Goal: Task Accomplishment & Management: Complete application form

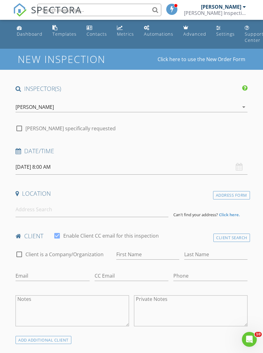
click at [84, 163] on input "[DATE] 8:00 AM" at bounding box center [130, 166] width 231 height 15
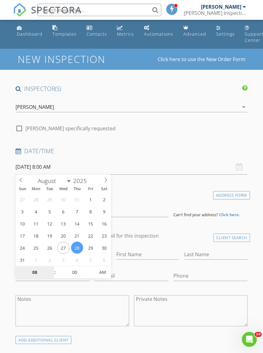
click at [40, 274] on input "08" at bounding box center [34, 272] width 38 height 12
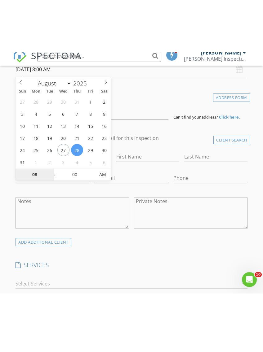
scroll to position [150, 0]
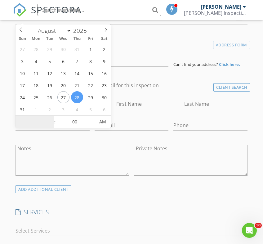
type input "9"
type input "08/28/2025 9:00 AM"
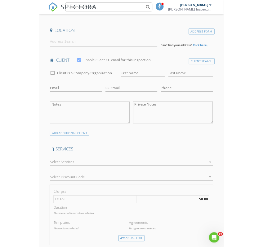
scroll to position [150, 0]
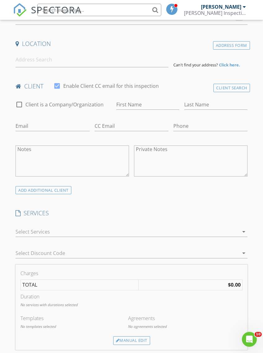
click at [234, 43] on div "Address Form" at bounding box center [231, 45] width 37 height 8
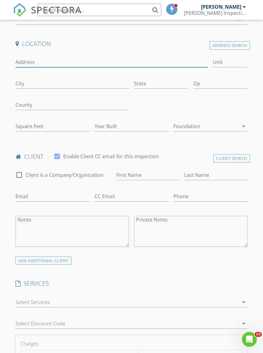
click at [79, 57] on input "Address" at bounding box center [111, 62] width 192 height 10
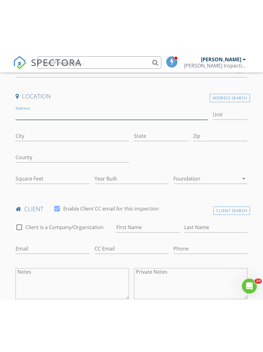
scroll to position [150, 0]
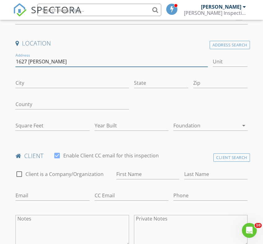
type input "1627 Toyon Glen"
click at [33, 79] on input "City" at bounding box center [71, 83] width 113 height 10
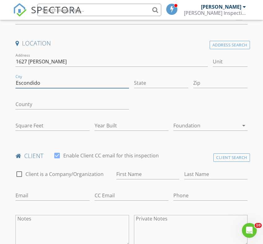
type input "Escondido"
click at [214, 81] on input "Zip" at bounding box center [220, 83] width 54 height 10
type input "92026"
click at [150, 71] on div at bounding box center [111, 71] width 192 height 4
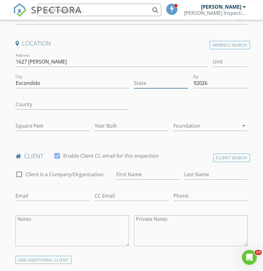
click at [143, 79] on input "State" at bounding box center [161, 83] width 54 height 10
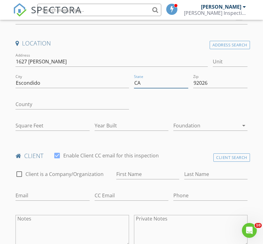
type input "CA"
click at [73, 122] on input "Square Feet" at bounding box center [52, 126] width 74 height 10
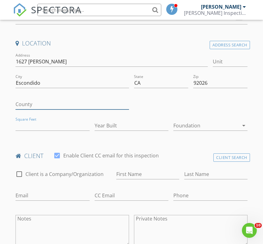
click at [19, 100] on input "County" at bounding box center [71, 104] width 113 height 10
type input "San Diego"
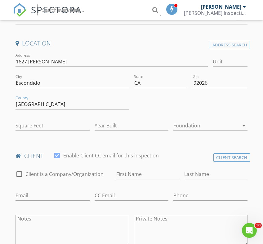
click at [169, 103] on div at bounding box center [190, 105] width 118 height 21
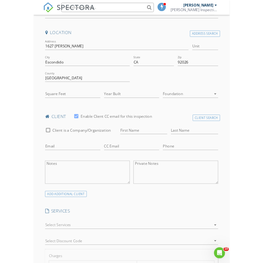
scroll to position [150, 0]
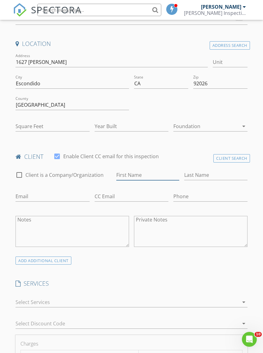
click at [134, 177] on input "First Name" at bounding box center [147, 175] width 63 height 10
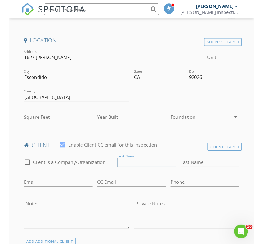
scroll to position [150, 0]
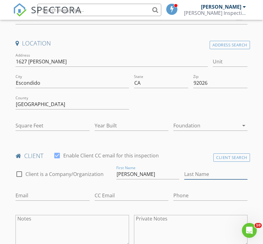
click at [201, 172] on input "Last Name" at bounding box center [215, 174] width 63 height 10
click at [148, 172] on input "Stephen" at bounding box center [147, 174] width 63 height 10
type input "S"
type input "Steve"
click at [209, 169] on input "Last Name" at bounding box center [215, 174] width 63 height 10
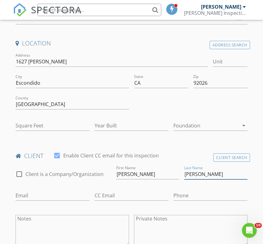
type input "Kane"
click at [53, 200] on input "Email" at bounding box center [52, 196] width 74 height 10
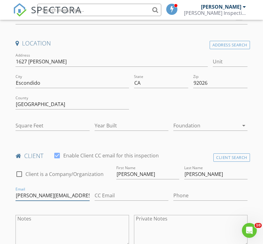
type input "stevekane@hotmail.com"
click at [200, 191] on input "Phone" at bounding box center [210, 196] width 74 height 10
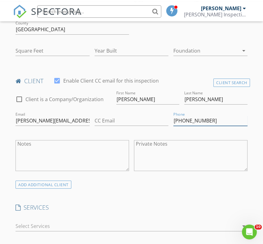
scroll to position [229, 0]
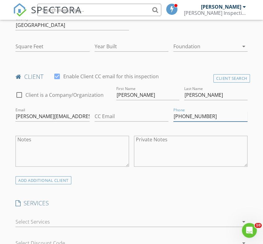
type input "858-275-3594"
click at [57, 181] on div "ADD ADDITIONAL client" at bounding box center [43, 181] width 56 height 8
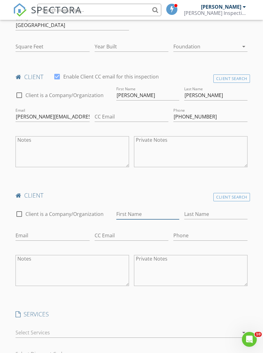
click at [149, 216] on input "First Name" at bounding box center [147, 214] width 63 height 10
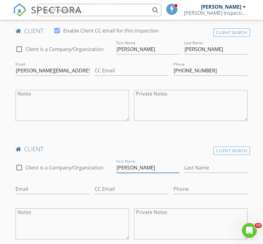
type input "Cindy"
click at [207, 165] on input "Last Name" at bounding box center [215, 168] width 63 height 10
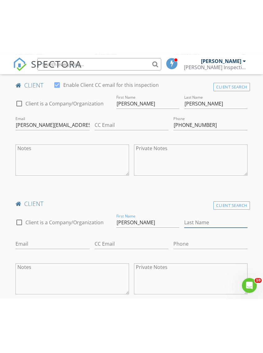
scroll to position [275, 0]
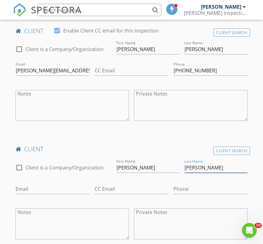
type input "Kane"
click at [196, 191] on input "Phone" at bounding box center [210, 189] width 74 height 10
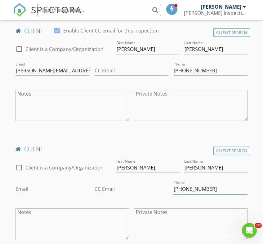
type input "760-496-8990"
click at [54, 181] on div "Email" at bounding box center [52, 191] width 74 height 20
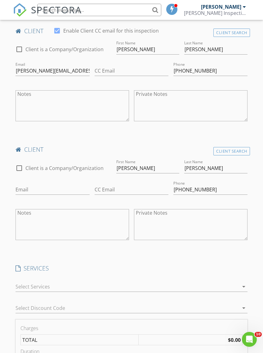
click at [17, 179] on div "Email" at bounding box center [52, 189] width 79 height 21
click at [22, 184] on input "Email" at bounding box center [52, 189] width 74 height 10
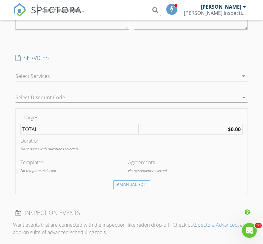
scroll to position [486, 0]
type input "cindymaykane@hotmail.com"
click at [137, 184] on div "Manual Edit" at bounding box center [131, 184] width 37 height 9
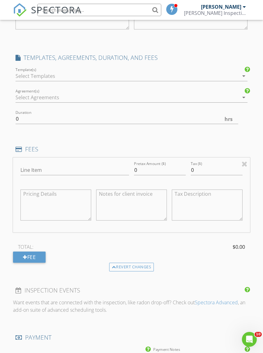
click at [244, 76] on icon "arrow_drop_down" at bounding box center [243, 75] width 7 height 7
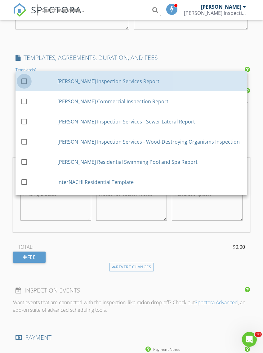
click at [23, 81] on div at bounding box center [24, 81] width 11 height 11
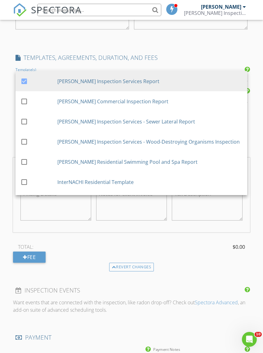
click at [172, 39] on div "INSPECTOR(S) check_box Anthony Cannon PRIMARY Anthony Cannon arrow_drop_down ch…" at bounding box center [131, 143] width 236 height 1088
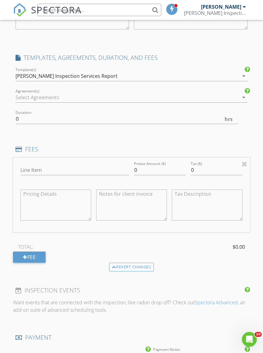
click at [244, 95] on icon "arrow_drop_down" at bounding box center [243, 97] width 7 height 7
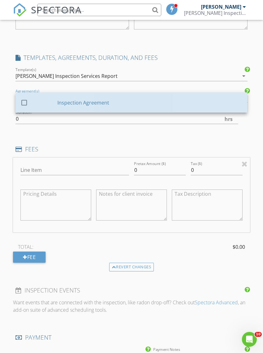
click at [29, 99] on div at bounding box center [24, 102] width 11 height 11
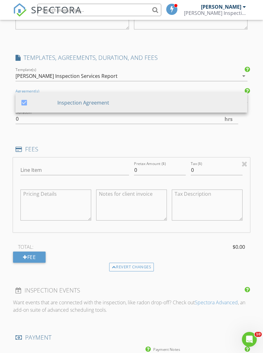
click at [228, 142] on div "INSPECTOR(S) check_box Anthony Cannon PRIMARY Anthony Cannon arrow_drop_down ch…" at bounding box center [131, 143] width 236 height 1088
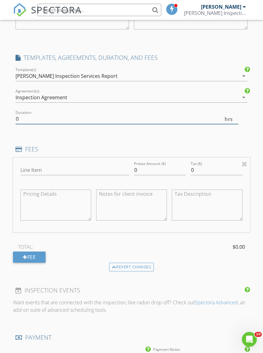
click at [223, 114] on input "0" at bounding box center [126, 119] width 222 height 10
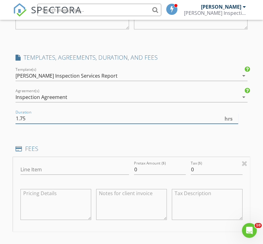
type input "1.75"
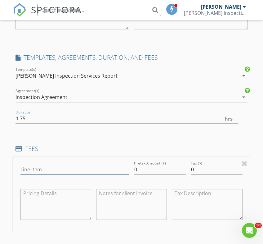
click at [58, 169] on input "Line Item" at bounding box center [74, 170] width 108 height 10
type input "Home inspection"
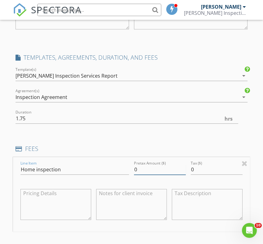
click at [152, 168] on input "0" at bounding box center [160, 170] width 52 height 10
type input "400.00"
click at [182, 134] on div "INSPECTOR(S) check_box Anthony Cannon PRIMARY Anthony Cannon arrow_drop_down ch…" at bounding box center [131, 143] width 236 height 1088
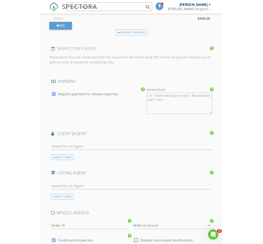
scroll to position [721, 0]
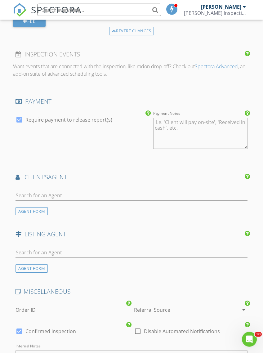
click at [38, 212] on div "AGENT FORM" at bounding box center [31, 211] width 32 height 8
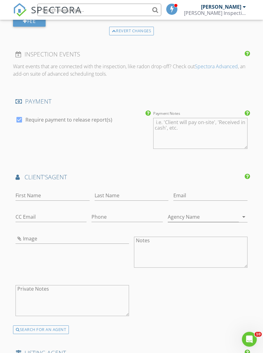
click at [21, 187] on div "First Name" at bounding box center [52, 197] width 74 height 20
click at [22, 187] on div "First Name" at bounding box center [52, 197] width 74 height 20
click at [24, 192] on input "First Name" at bounding box center [52, 195] width 74 height 10
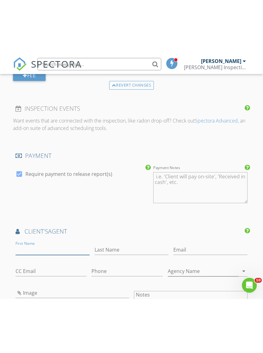
scroll to position [722, 0]
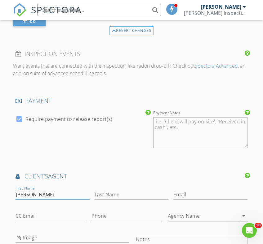
type input "Lara"
click at [112, 191] on input "Last Name" at bounding box center [132, 195] width 74 height 10
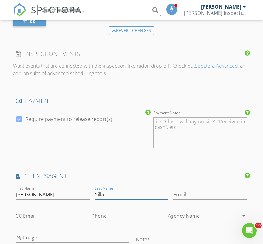
type input "Silla"
click at [173, 190] on input "Email" at bounding box center [210, 195] width 74 height 10
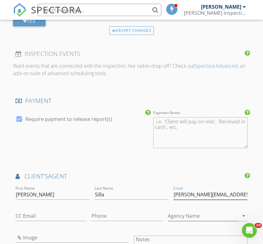
type input "lara@mogul-realestate.com"
click at [91, 211] on input "Phone" at bounding box center [126, 216] width 71 height 10
type input "714-397-1568"
click at [238, 214] on input "Agency Name" at bounding box center [203, 216] width 71 height 10
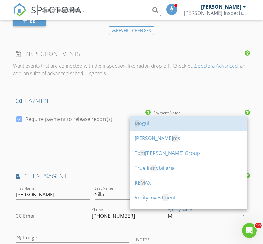
click at [146, 123] on div "M ogul" at bounding box center [188, 123] width 108 height 7
type input "Mogul"
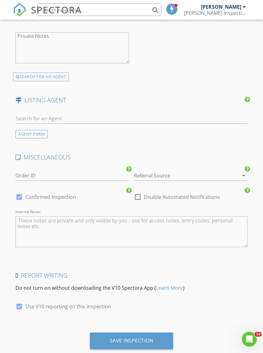
scroll to position [987, 0]
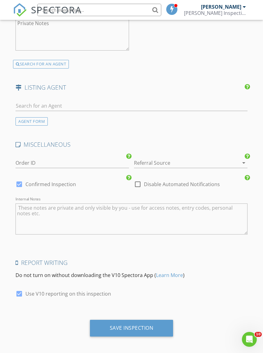
click at [130, 326] on div "Save Inspection" at bounding box center [132, 327] width 44 height 6
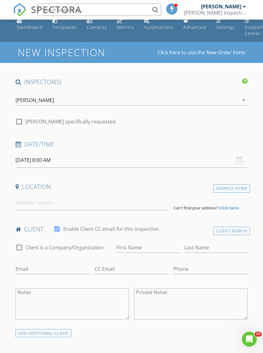
scroll to position [7, 0]
click at [69, 160] on input "[DATE] 8:00 AM" at bounding box center [130, 159] width 231 height 15
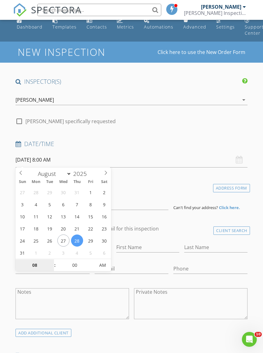
type input "08/29/2025 8:00 AM"
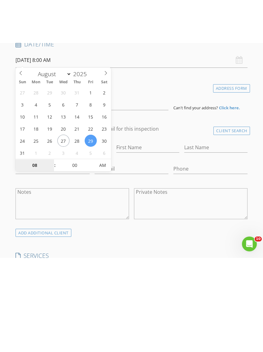
scroll to position [150, 0]
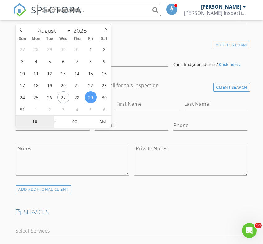
type input "10"
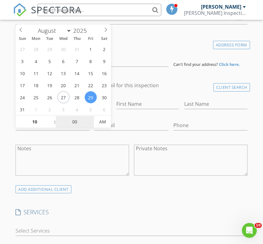
click at [76, 117] on input "00" at bounding box center [75, 122] width 38 height 12
type input "08/29/2025 10:00 AM"
type input "3"
type input "30"
type input "08/29/2025 10:30 AM"
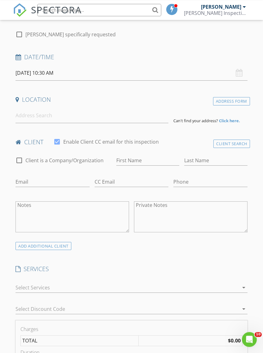
scroll to position [94, 0]
click at [225, 103] on div "Address Form" at bounding box center [231, 101] width 37 height 8
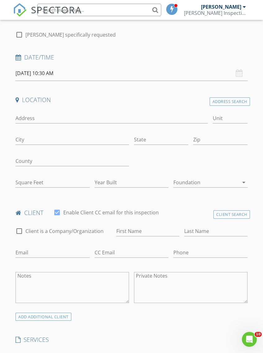
click at [60, 108] on div "Address" at bounding box center [111, 118] width 197 height 21
click at [61, 113] on input "Address" at bounding box center [111, 118] width 192 height 10
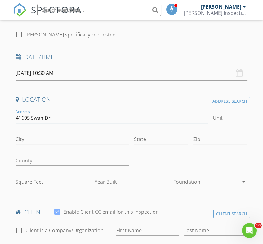
type input "41605 Swan Dr"
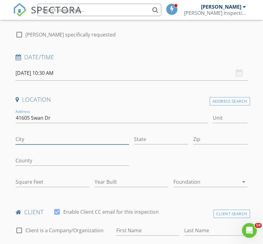
click at [44, 134] on input "City" at bounding box center [71, 139] width 113 height 10
type input "Big Bear Lake"
click at [169, 135] on input "State" at bounding box center [161, 139] width 54 height 10
type input "CA"
click at [214, 142] on input "Zip" at bounding box center [220, 139] width 54 height 10
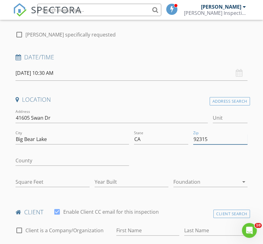
type input "92315"
click at [158, 166] on div at bounding box center [190, 161] width 118 height 21
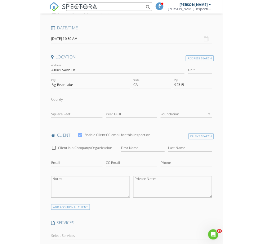
scroll to position [111, 0]
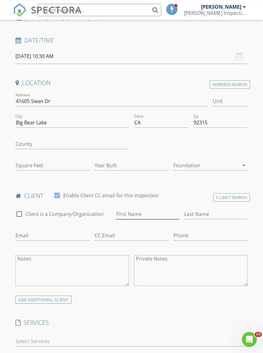
click at [141, 209] on input "First Name" at bounding box center [147, 214] width 63 height 10
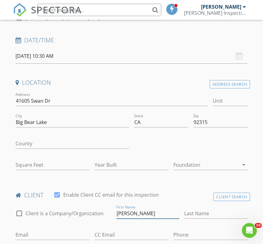
type input "Catherine"
click at [207, 209] on input "Last Name" at bounding box center [215, 214] width 63 height 10
type input "Zhang"
click at [199, 232] on input "Phone" at bounding box center [210, 235] width 74 height 10
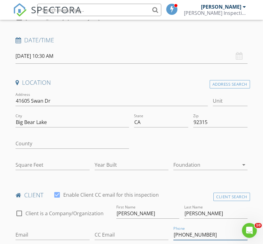
type input "323-770-1668"
click at [57, 231] on input "Email" at bounding box center [52, 235] width 74 height 10
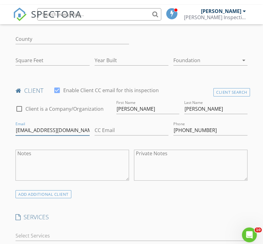
scroll to position [220, 0]
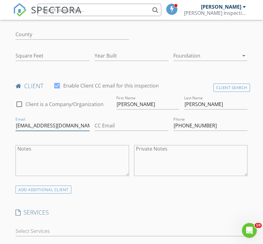
type input "zzxinzhu@gmail.com"
click at [50, 186] on div "ADD ADDITIONAL client" at bounding box center [43, 190] width 56 height 8
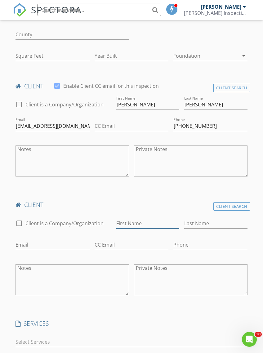
click at [142, 222] on input "First Name" at bounding box center [147, 223] width 63 height 10
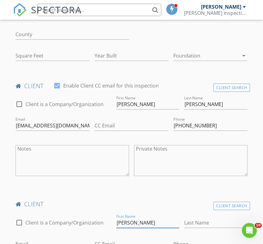
type input "Eric"
click at [209, 218] on input "Last Name" at bounding box center [215, 223] width 63 height 10
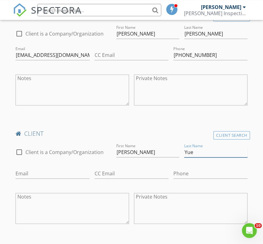
scroll to position [291, 0]
type input "Yue"
click at [195, 172] on input "Phone" at bounding box center [210, 174] width 74 height 10
type input "323-770-65"
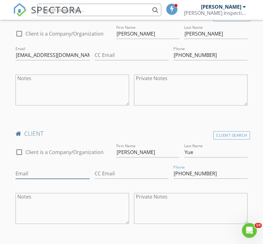
click at [56, 170] on input "Email" at bounding box center [52, 174] width 74 height 10
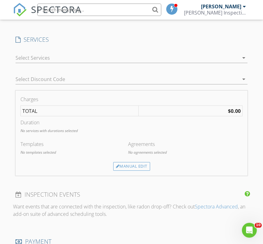
type input "xinyue722@gmail.com"
click at [139, 166] on div "Manual Edit" at bounding box center [131, 167] width 37 height 9
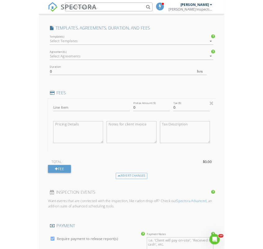
scroll to position [503, 0]
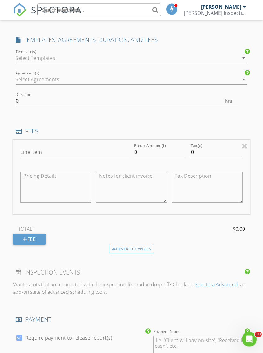
click at [247, 52] on icon at bounding box center [246, 52] width 5 height 6
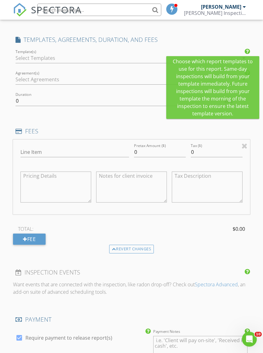
click at [54, 50] on div "Template(s) arrow_drop_down" at bounding box center [130, 60] width 231 height 20
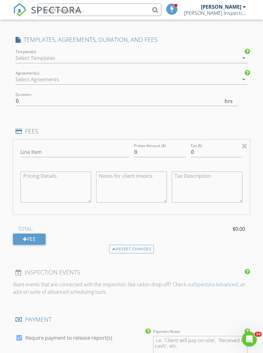
click at [244, 56] on icon "arrow_drop_down" at bounding box center [243, 58] width 7 height 7
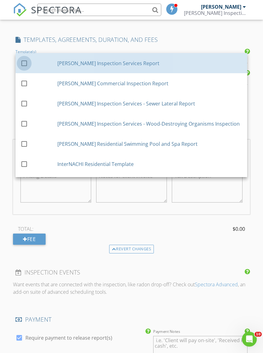
click at [24, 63] on div at bounding box center [24, 63] width 11 height 11
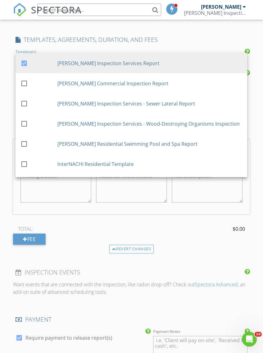
click at [194, 36] on h4 "TEMPLATES, AGREEMENTS, DURATION, AND FEES" at bounding box center [130, 40] width 231 height 8
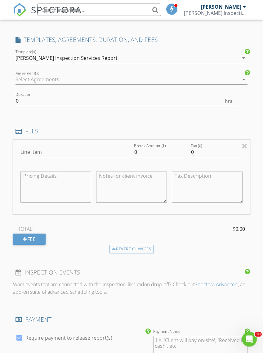
click at [242, 76] on icon "arrow_drop_down" at bounding box center [243, 79] width 7 height 7
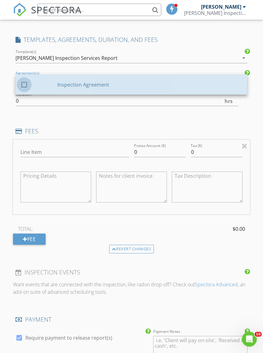
click at [24, 80] on div at bounding box center [24, 85] width 11 height 11
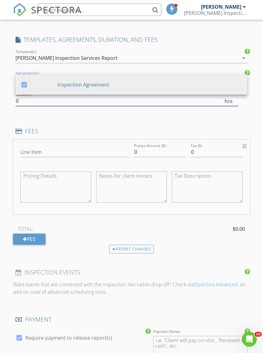
click at [72, 102] on input "0" at bounding box center [126, 101] width 222 height 10
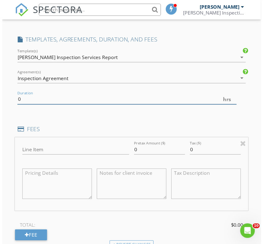
scroll to position [504, 0]
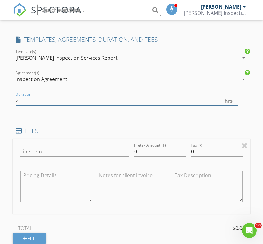
type input "2"
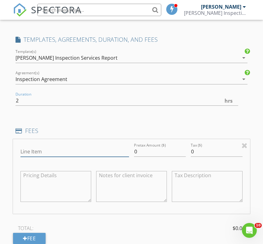
click at [81, 149] on input "Line Item" at bounding box center [74, 152] width 108 height 10
type input "Home inspection"
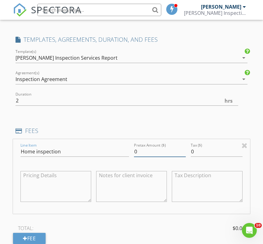
click at [151, 155] on input "0" at bounding box center [160, 152] width 52 height 10
type input "550.00"
click at [205, 111] on div at bounding box center [130, 110] width 231 height 4
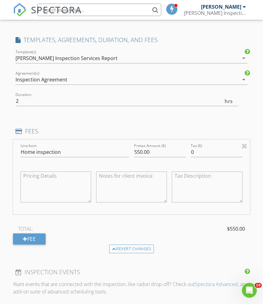
click at [185, 175] on textarea at bounding box center [207, 187] width 71 height 31
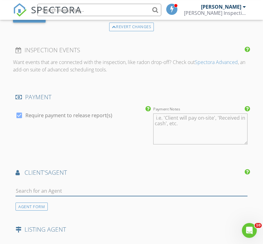
click at [82, 186] on input "text" at bounding box center [130, 191] width 231 height 10
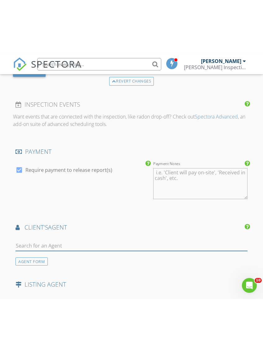
scroll to position [725, 0]
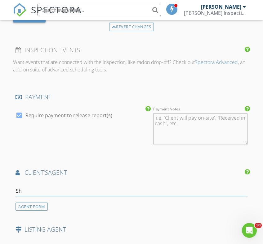
type input "She"
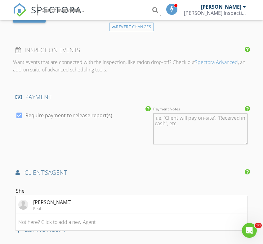
click at [88, 201] on li "Sheree Rodriguez Real" at bounding box center [131, 204] width 231 height 17
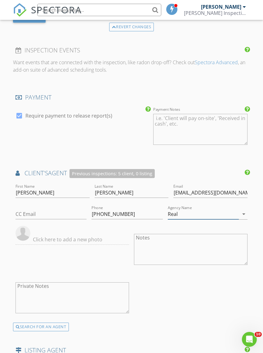
click at [168, 213] on input "Real" at bounding box center [203, 214] width 71 height 10
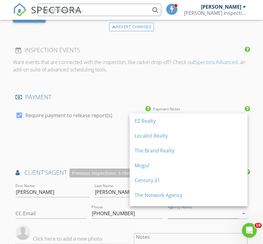
click at [102, 137] on div "check_box Require payment to release report(s)" at bounding box center [81, 130] width 137 height 48
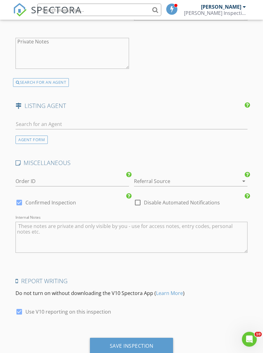
scroll to position [988, 0]
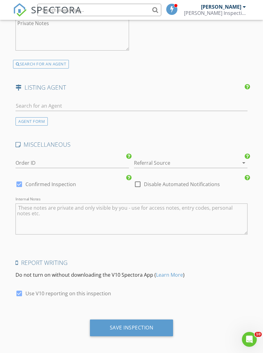
click at [136, 327] on div "Save Inspection" at bounding box center [132, 327] width 44 height 6
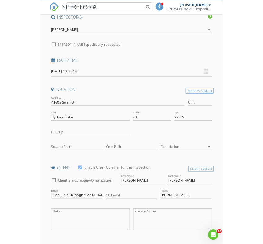
scroll to position [64, 0]
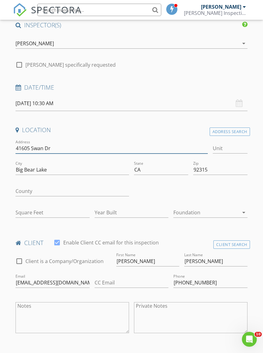
click at [62, 143] on input "41605 Swan Dr" at bounding box center [111, 148] width 192 height 10
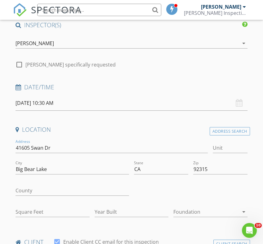
click at [63, 139] on div "Address 41605 Swan Dr" at bounding box center [111, 149] width 192 height 20
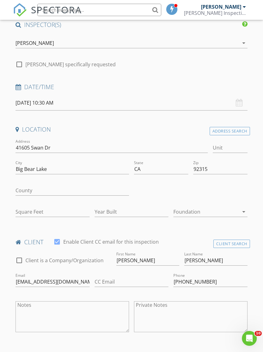
click at [61, 140] on div "Address 41605 Swan Dr" at bounding box center [111, 149] width 192 height 20
click at [61, 150] on input "41605 Swan Dr" at bounding box center [111, 148] width 192 height 10
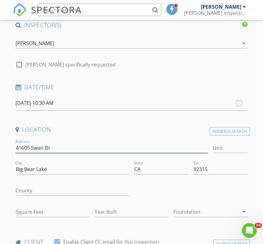
type input "41605 Swan Dr."
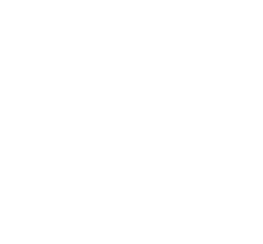
type input "1343"
type input "1985"
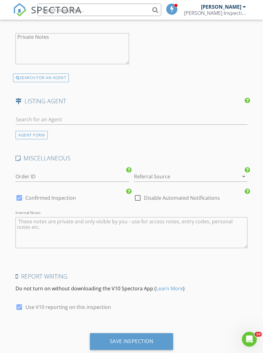
scroll to position [1044, 0]
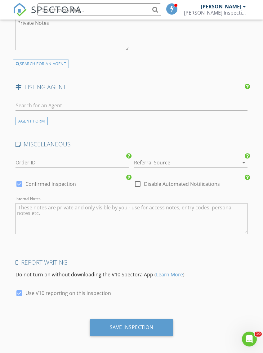
type input "41605 Swan Dr."
click at [133, 328] on div "Save Inspection" at bounding box center [131, 327] width 83 height 17
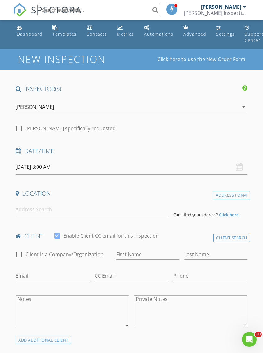
click at [117, 166] on input "[DATE] 8:00 AM" at bounding box center [130, 166] width 231 height 15
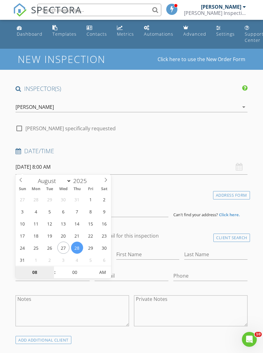
click at [42, 276] on input "08" at bounding box center [34, 272] width 38 height 12
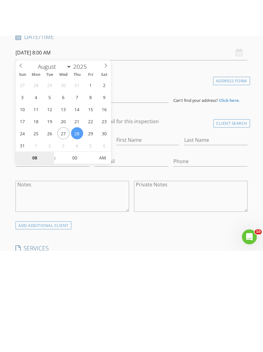
scroll to position [150, 0]
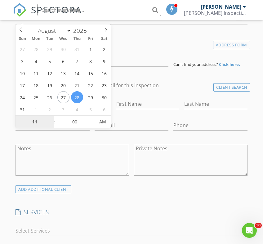
type input "11"
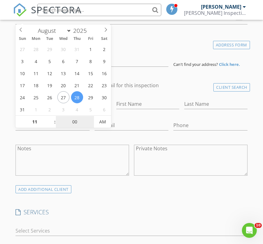
click at [79, 123] on input "00" at bounding box center [75, 122] width 38 height 12
type input "08/28/2025 11:00 AM"
type input "30"
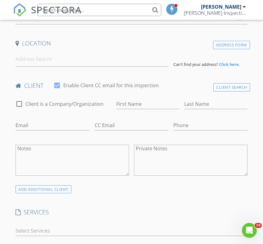
type input "08/28/2025 11:30 AM"
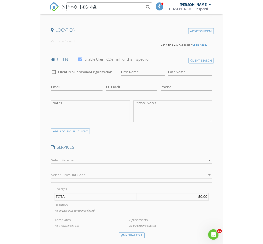
scroll to position [150, 0]
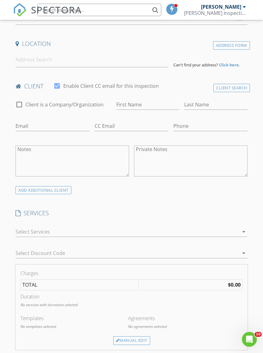
click at [239, 42] on div "Address Form" at bounding box center [231, 45] width 37 height 8
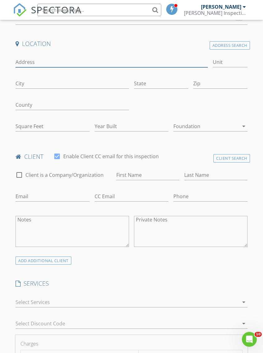
click at [25, 65] on input "Address" at bounding box center [111, 62] width 192 height 10
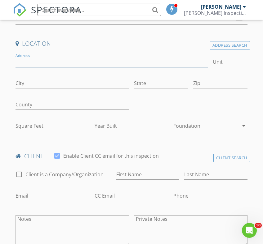
scroll to position [150, 0]
type input "37945 Sawleaf Place"
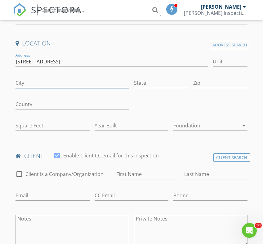
click at [60, 86] on input "City" at bounding box center [71, 83] width 113 height 10
type input "Murrieta"
click at [153, 81] on input "State" at bounding box center [161, 83] width 54 height 10
type input "CA"
click at [217, 80] on input "Zip" at bounding box center [220, 83] width 54 height 10
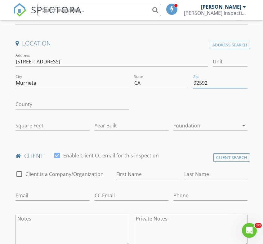
type input "92592"
click at [26, 102] on input "County" at bounding box center [71, 104] width 113 height 10
type input "2885"
type input "2002"
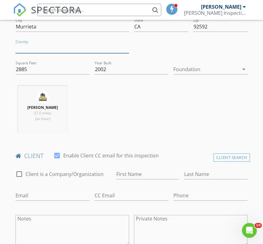
scroll to position [207, 0]
click at [145, 169] on input "First Name" at bounding box center [147, 174] width 63 height 10
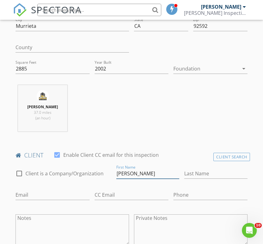
type input "Robert"
click at [195, 173] on input "Last Name" at bounding box center [215, 174] width 63 height 10
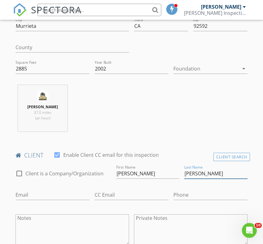
type input "Miller"
click at [199, 192] on input "Phone" at bounding box center [210, 195] width 74 height 10
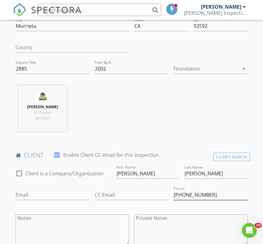
type input "951-387-0217"
click at [30, 187] on div "Email" at bounding box center [52, 197] width 74 height 20
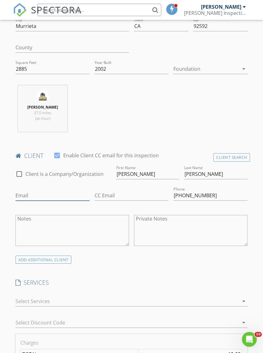
click at [35, 190] on input "Email" at bounding box center [52, 195] width 74 height 10
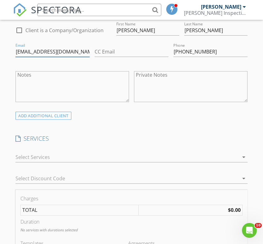
type input "rlmiller@gmail.com"
click at [57, 117] on div "ADD ADDITIONAL client" at bounding box center [43, 116] width 56 height 8
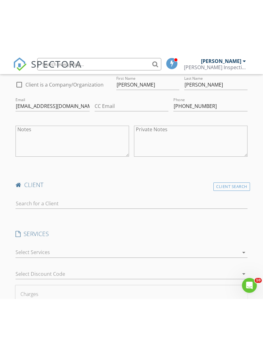
scroll to position [350, 0]
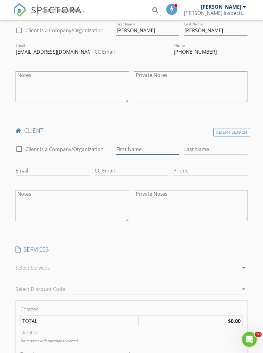
click at [143, 145] on input "First Name" at bounding box center [147, 149] width 63 height 10
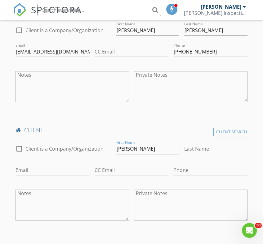
type input "Lisa"
click at [201, 150] on input "Last Name" at bounding box center [215, 149] width 63 height 10
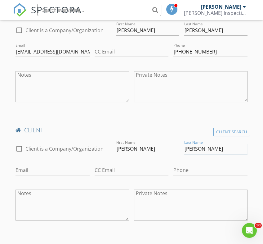
type input "Miller"
click at [187, 166] on input "Phone" at bounding box center [210, 170] width 74 height 10
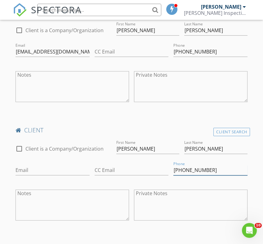
type input "951-387-1474"
click at [51, 162] on div "Email" at bounding box center [52, 172] width 74 height 20
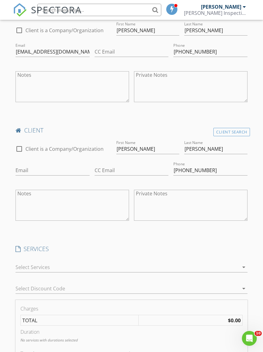
click at [41, 159] on div at bounding box center [59, 158] width 88 height 4
click at [46, 165] on input "Email" at bounding box center [52, 170] width 74 height 10
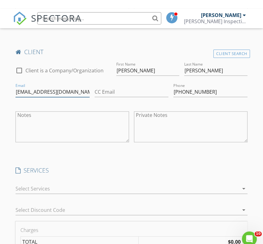
scroll to position [445, 0]
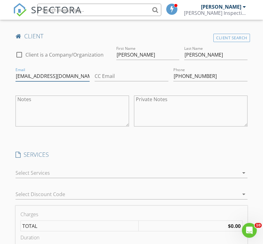
type input "lmillerrn81@gmail.com"
click at [244, 174] on icon "arrow_drop_down" at bounding box center [243, 172] width 7 height 7
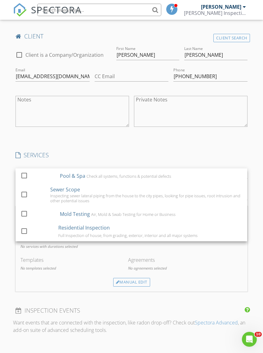
click at [191, 137] on div "INSPECTOR(S) check_box Anthony Cannon PRIMARY Anthony Cannon arrow_drop_down ch…" at bounding box center [131, 173] width 236 height 1067
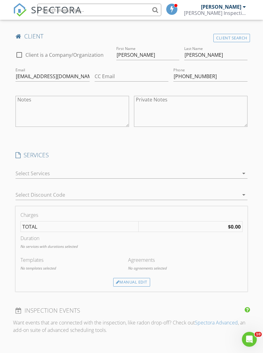
click at [136, 284] on div "Manual Edit" at bounding box center [131, 282] width 37 height 9
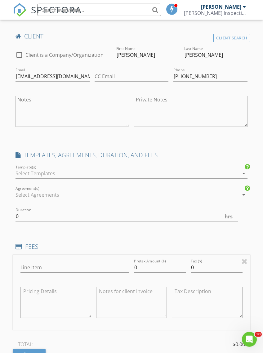
click at [252, 171] on div "New Inspection Click here to use the New Order Form INSPECTOR(S) check_box Anth…" at bounding box center [131, 219] width 263 height 1231
click at [245, 177] on div "Template(s) arrow_drop_down" at bounding box center [130, 173] width 231 height 10
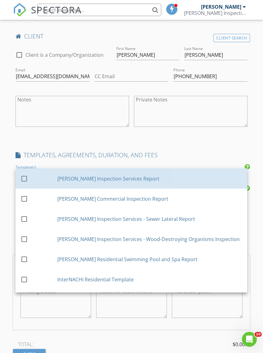
click at [239, 174] on div "Cannon Inspection Services Report" at bounding box center [150, 177] width 185 height 7
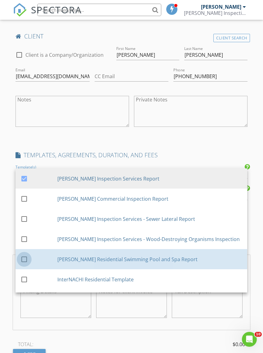
click at [24, 257] on div at bounding box center [24, 259] width 11 height 11
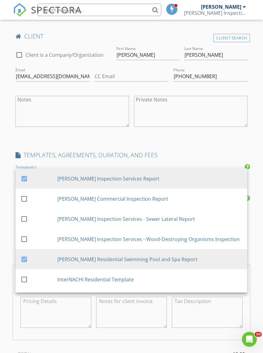
click at [210, 143] on div "INSPECTOR(S) check_box Anthony Cannon PRIMARY Anthony Cannon arrow_drop_down ch…" at bounding box center [131, 217] width 236 height 1154
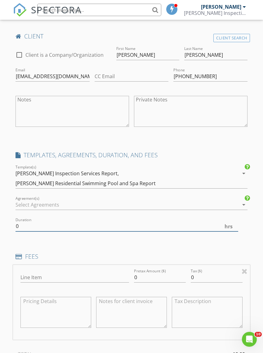
click at [219, 221] on input "0" at bounding box center [126, 226] width 222 height 10
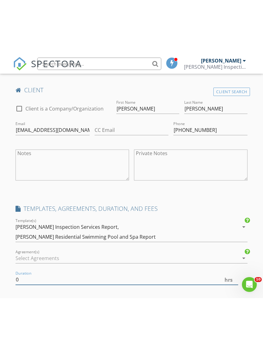
scroll to position [445, 0]
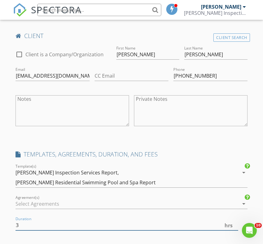
type input "3"
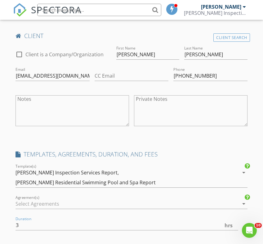
click at [242, 200] on icon "arrow_drop_down" at bounding box center [243, 203] width 7 height 7
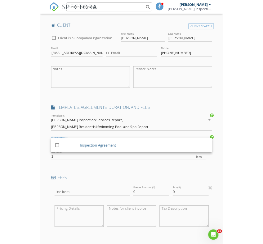
scroll to position [445, 0]
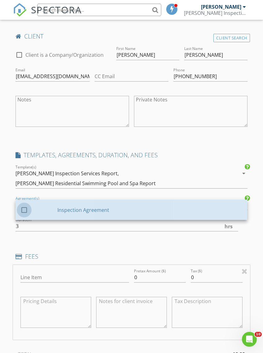
click at [25, 205] on div at bounding box center [24, 210] width 11 height 11
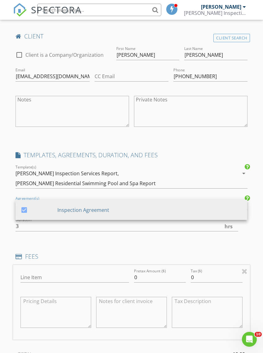
click at [235, 125] on textarea "Private Notes" at bounding box center [190, 111] width 113 height 31
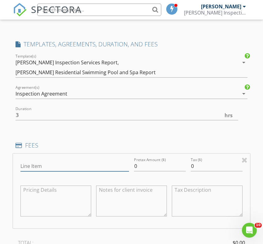
click at [87, 162] on input "Line Item" at bounding box center [74, 167] width 108 height 10
type input "Home & Pool/Spa Inspections"
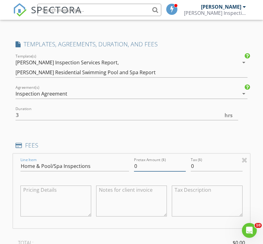
click at [151, 161] on input "0" at bounding box center [160, 166] width 52 height 10
type input "700.00"
click at [65, 186] on textarea at bounding box center [55, 201] width 71 height 31
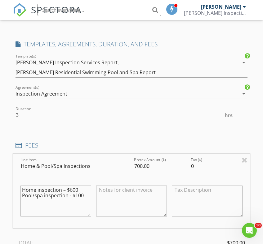
type textarea "Home inspection – $600 Pool/spa inspection - $100"
click at [178, 192] on textarea at bounding box center [207, 201] width 71 height 31
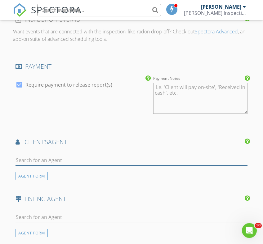
click at [80, 156] on input "text" at bounding box center [130, 161] width 231 height 10
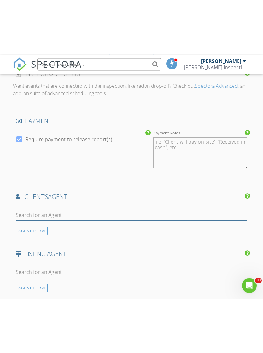
scroll to position [822, 0]
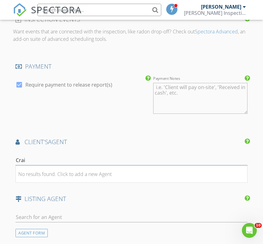
type input "Craig"
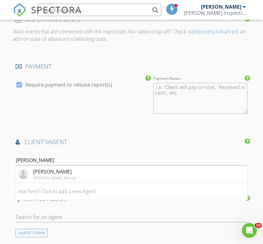
click at [48, 168] on div "Craig Tomlinson" at bounding box center [54, 171] width 42 height 7
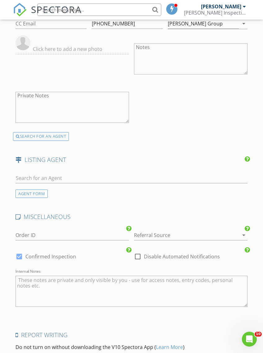
scroll to position [1044, 0]
